Goal: Task Accomplishment & Management: Use online tool/utility

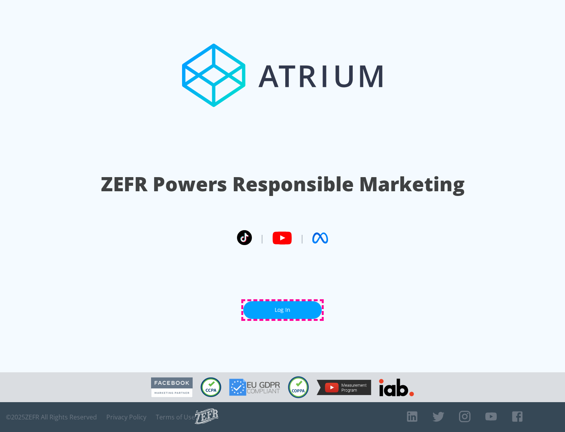
click at [282, 310] on link "Log In" at bounding box center [282, 310] width 78 height 18
